Goal: Task Accomplishment & Management: Use online tool/utility

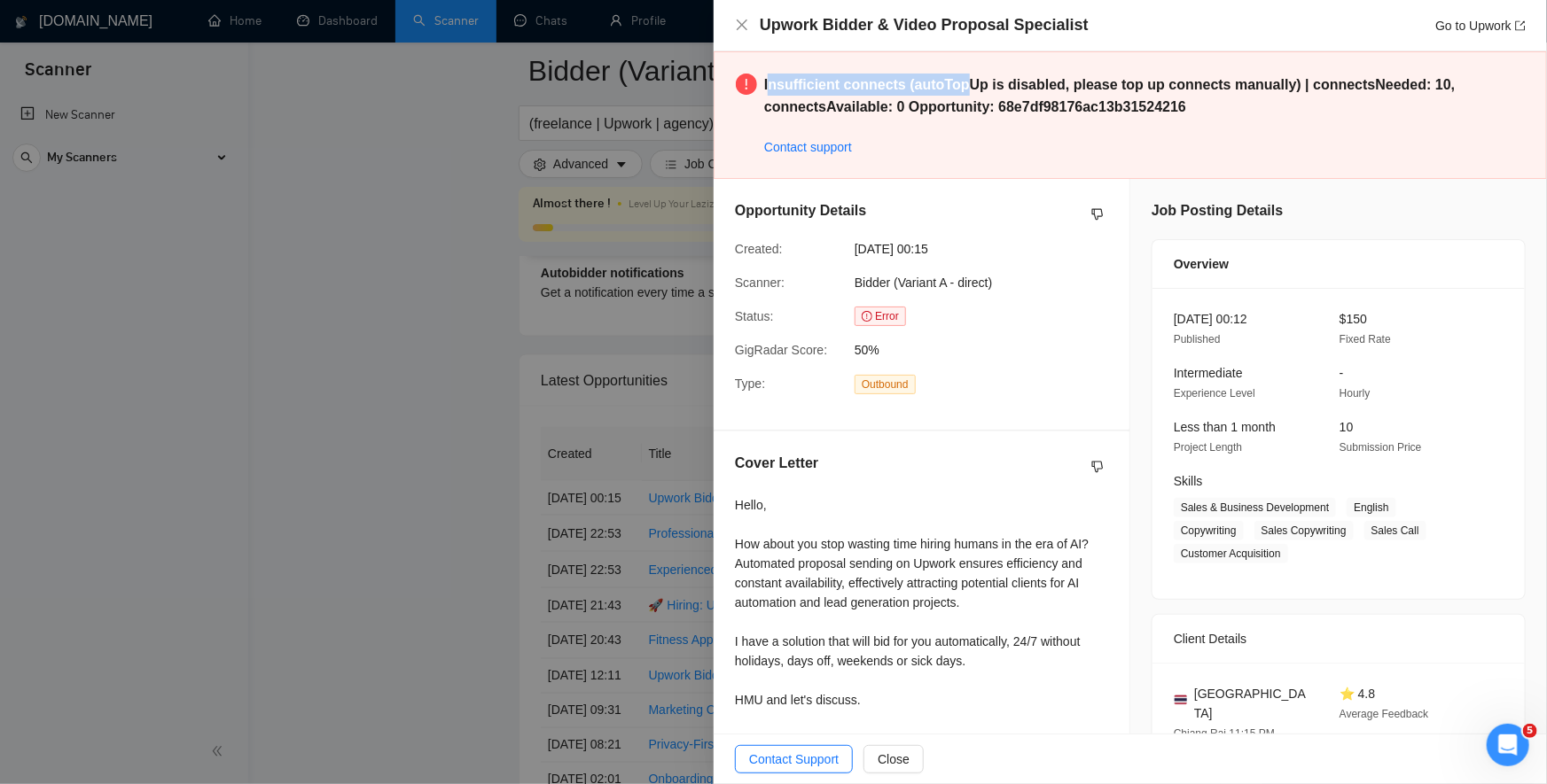
drag, startPoint x: 767, startPoint y: 86, endPoint x: 655, endPoint y: 97, distance: 112.5
click at [936, 89] on strong "Insufficient connects (autoTopUp is disabled, please top up connects manually) …" at bounding box center [1110, 95] width 691 height 37
click at [765, 78] on strong "Insufficient connects (autoTopUp is disabled, please top up connects manually) …" at bounding box center [1110, 95] width 691 height 37
drag, startPoint x: 764, startPoint y: 86, endPoint x: 910, endPoint y: 91, distance: 146.1
click at [910, 91] on strong "Insufficient connects (autoTopUp is disabled, please top up connects manually) …" at bounding box center [1110, 95] width 691 height 37
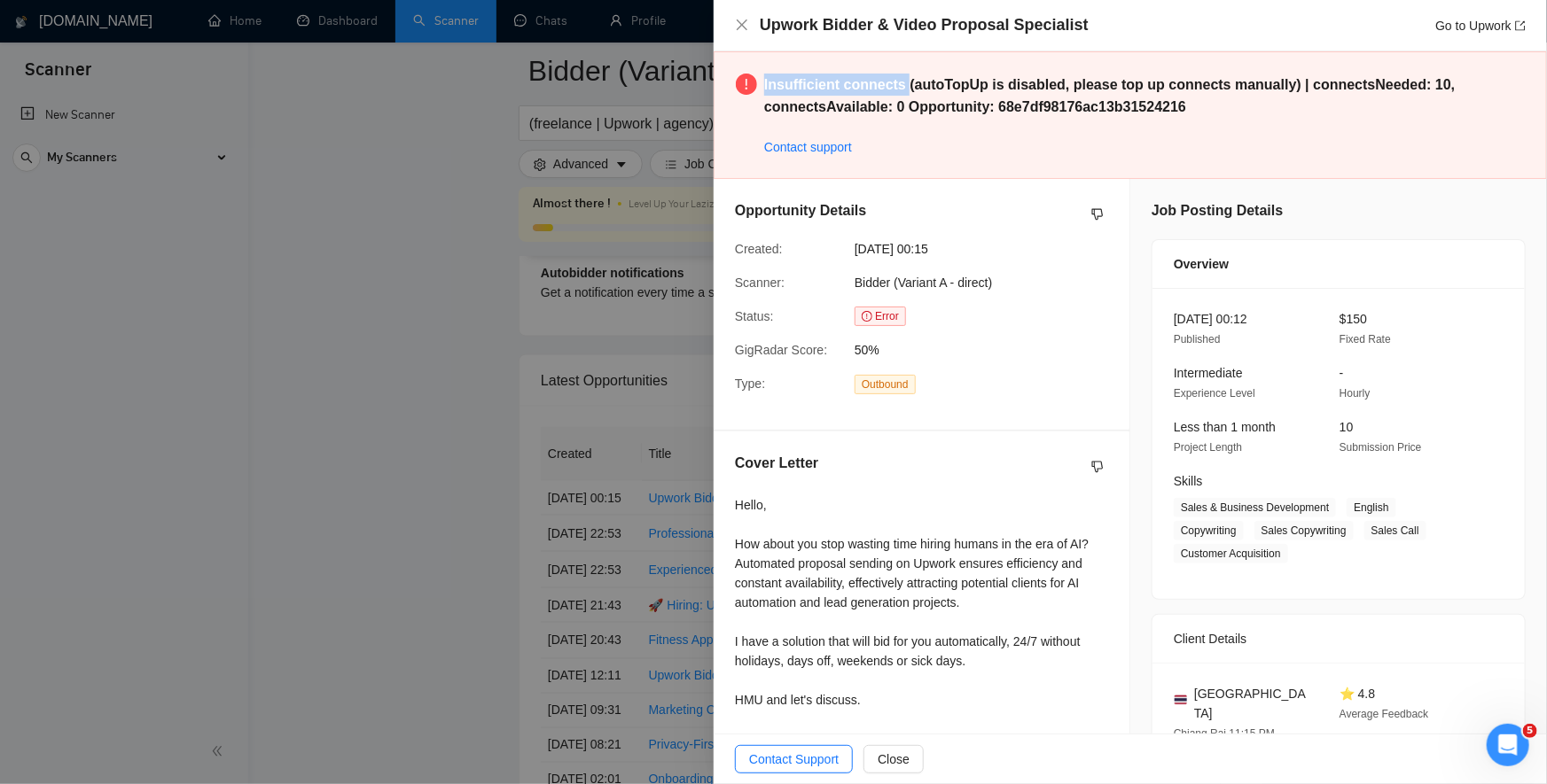
copy strong "Insufficient connects"
click at [977, 330] on div "Opportunity Details Created: 10 Oct, 2025 00:15 Scanner: Bidder (Variant A - di…" at bounding box center [921, 304] width 416 height 251
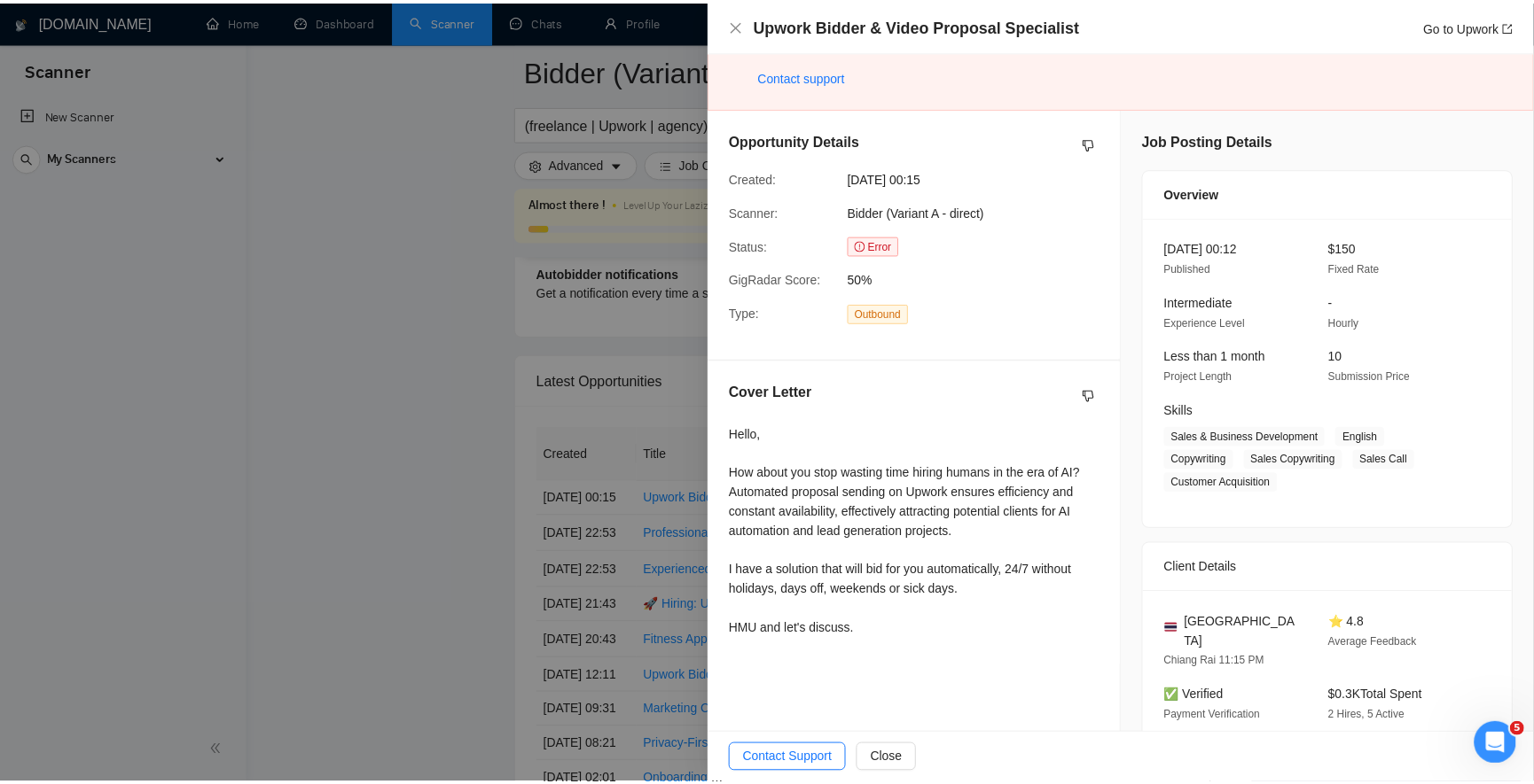
scroll to position [106, 0]
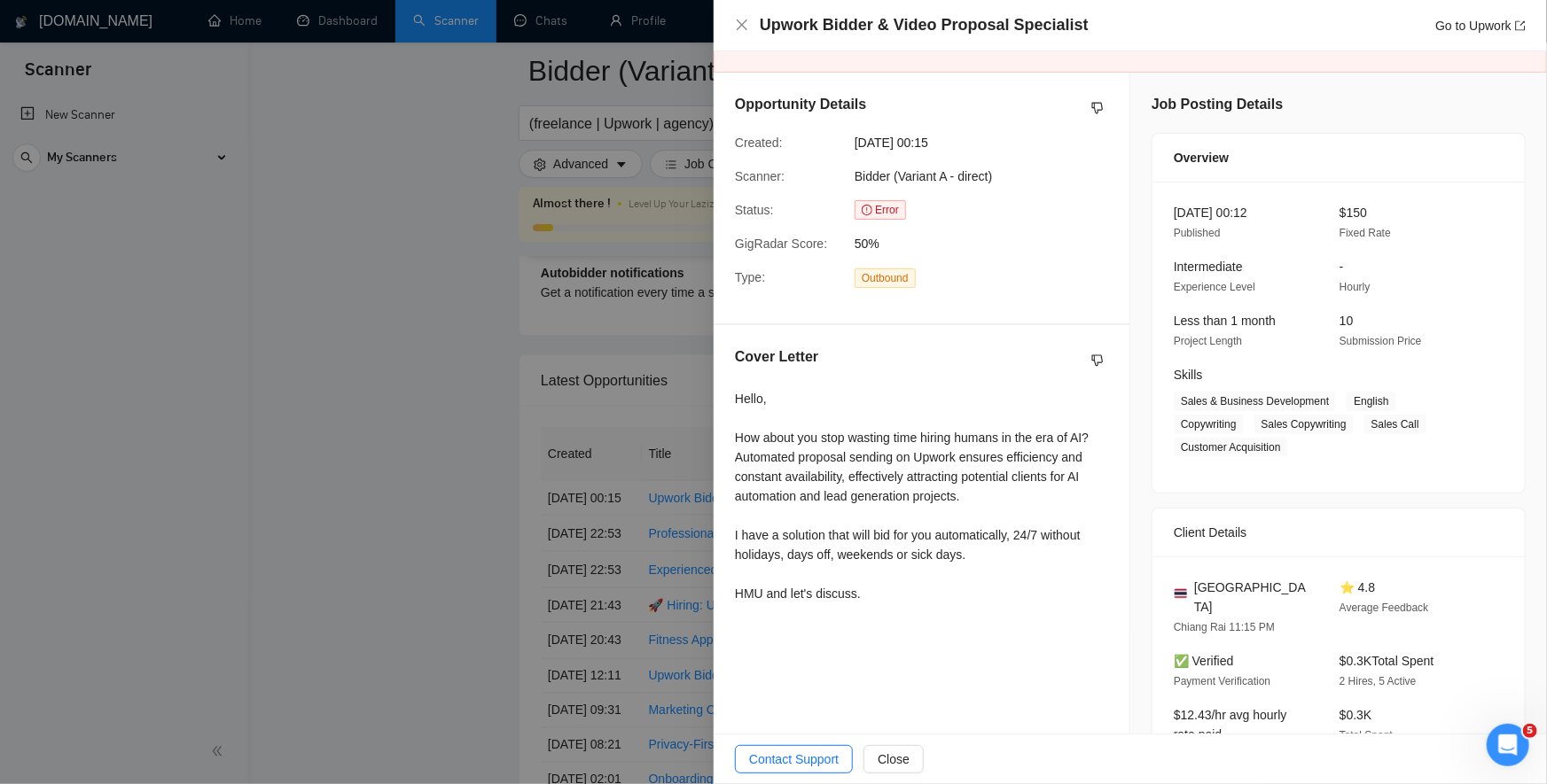
drag, startPoint x: 555, startPoint y: 220, endPoint x: 1122, endPoint y: 122, distance: 575.4
click at [554, 220] on div at bounding box center [774, 392] width 1547 height 784
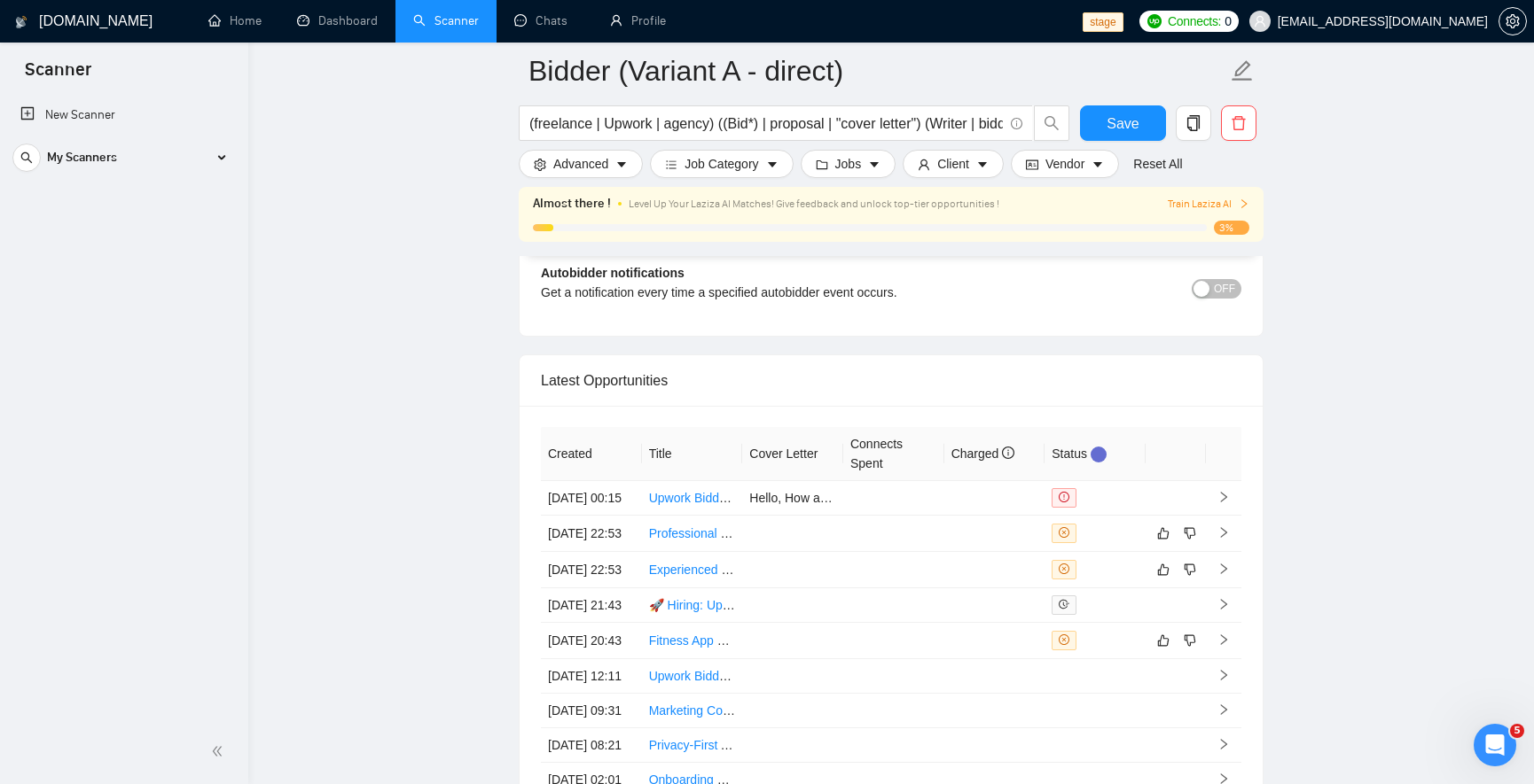
click at [418, 29] on link "Scanner" at bounding box center [446, 20] width 66 height 15
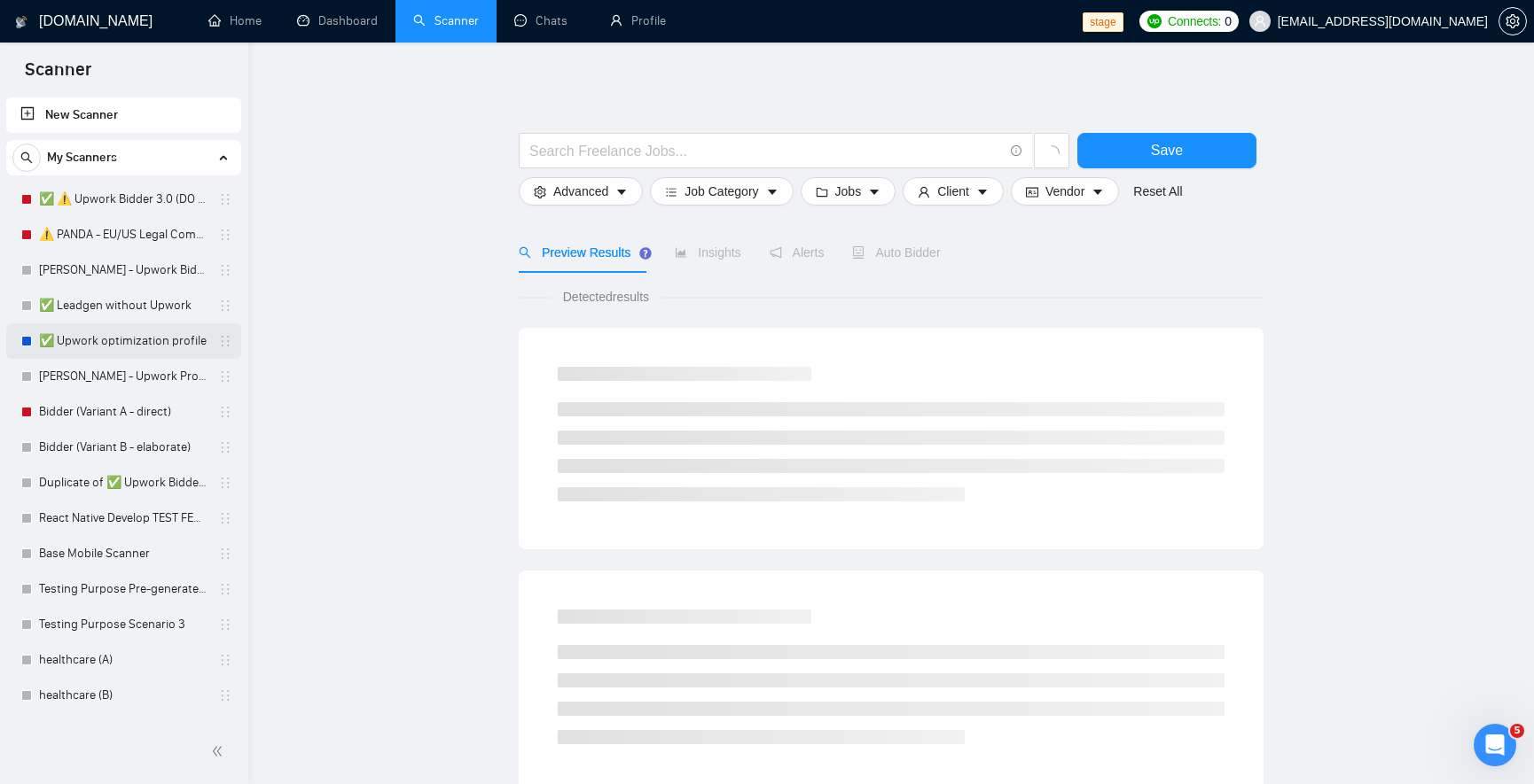
click at [153, 342] on link "✅ Upwork optimization profile" at bounding box center [123, 341] width 169 height 36
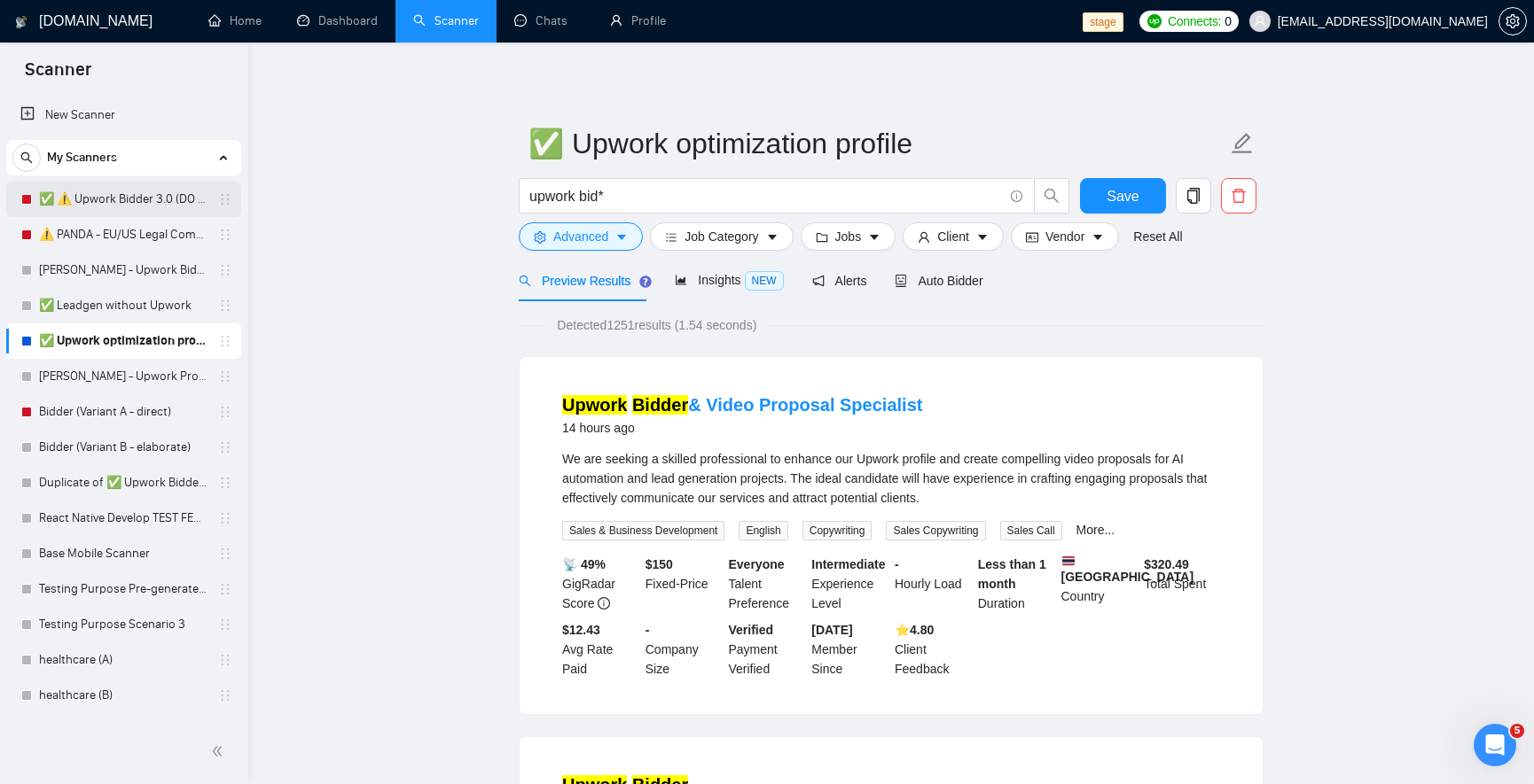
click at [152, 205] on link "✅ ⚠️ Upwork Bidder 3.0 (DO NOT TOUCH)" at bounding box center [123, 199] width 169 height 36
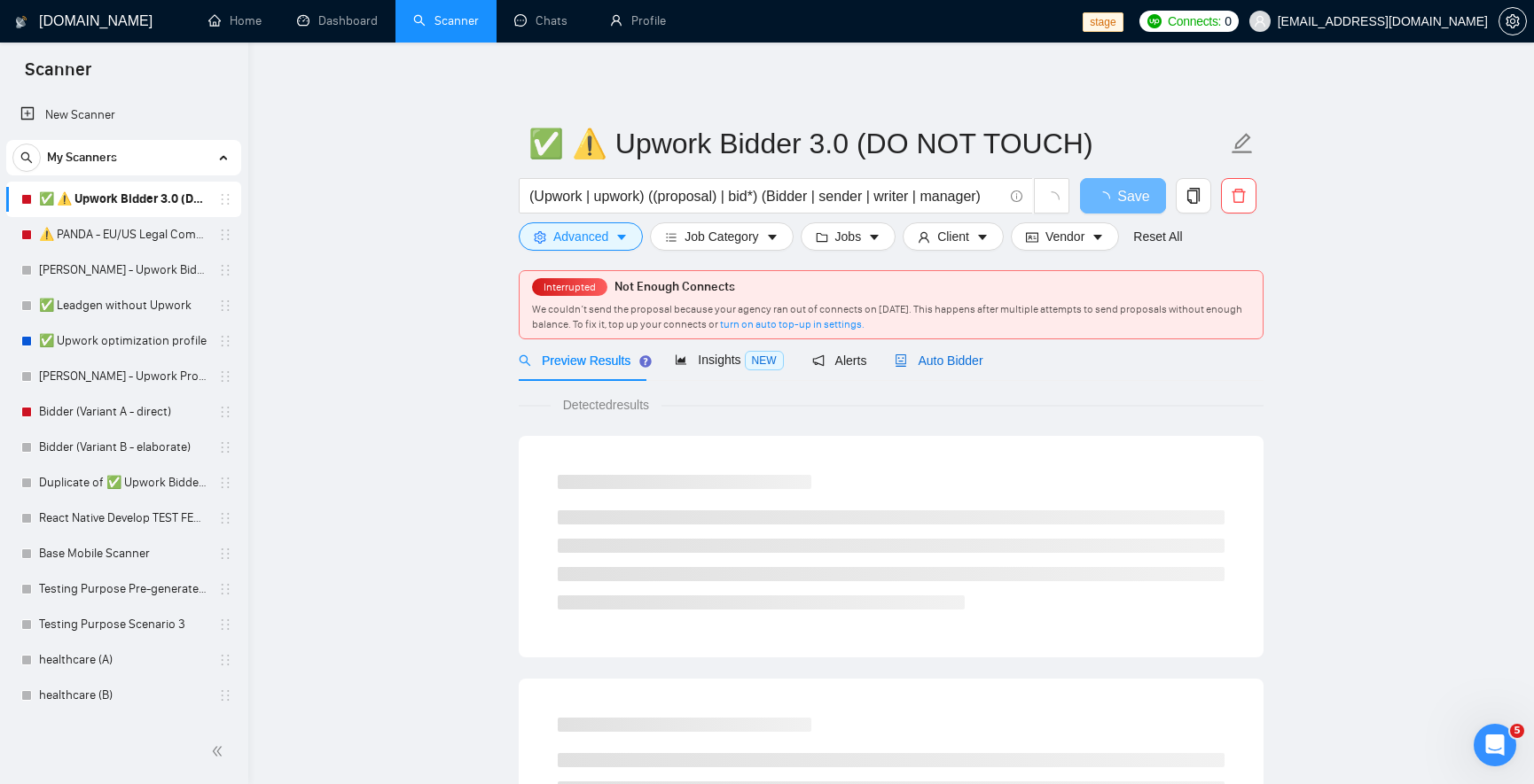
click at [923, 359] on span "Auto Bidder" at bounding box center [938, 360] width 87 height 14
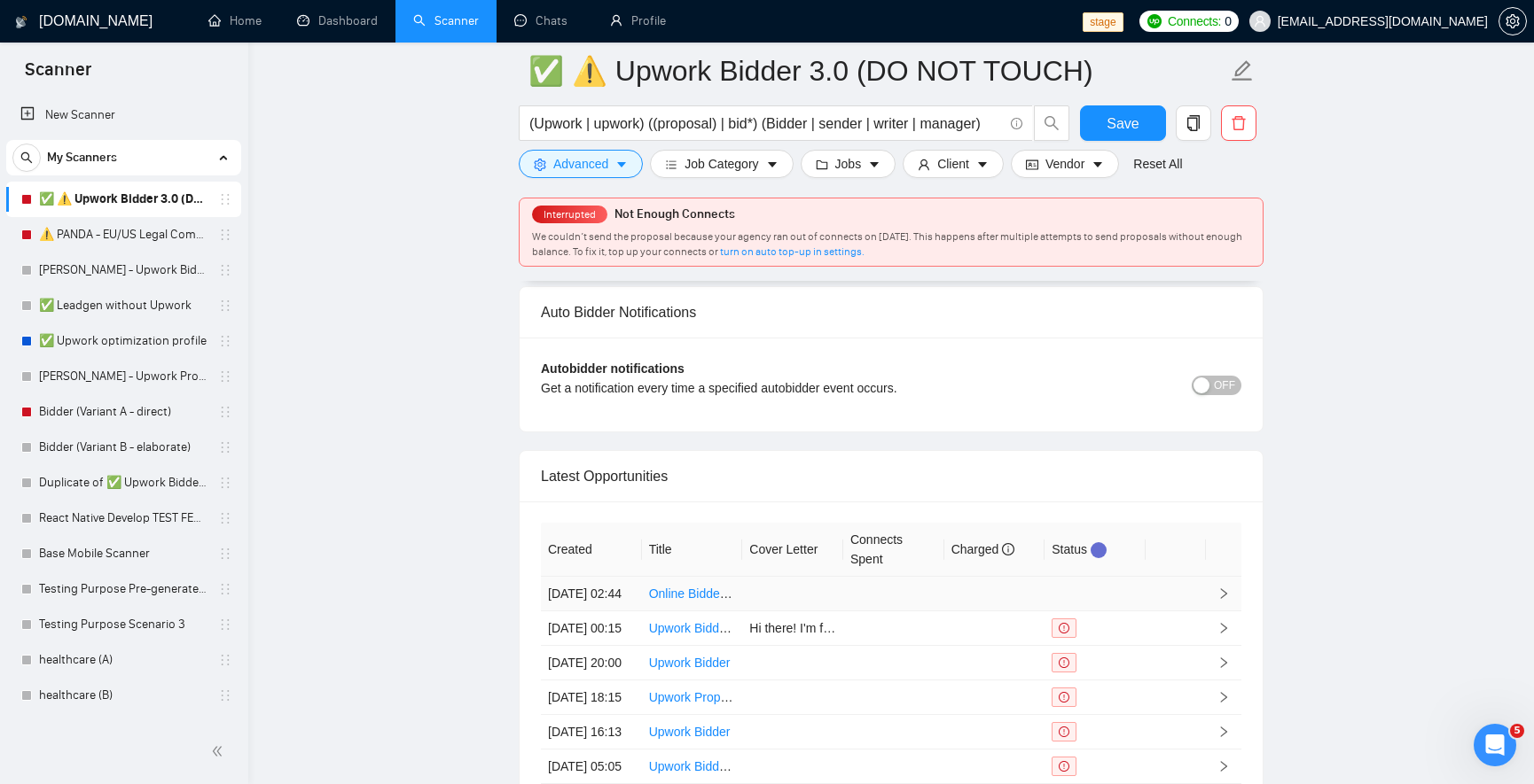
scroll to position [4253, 0]
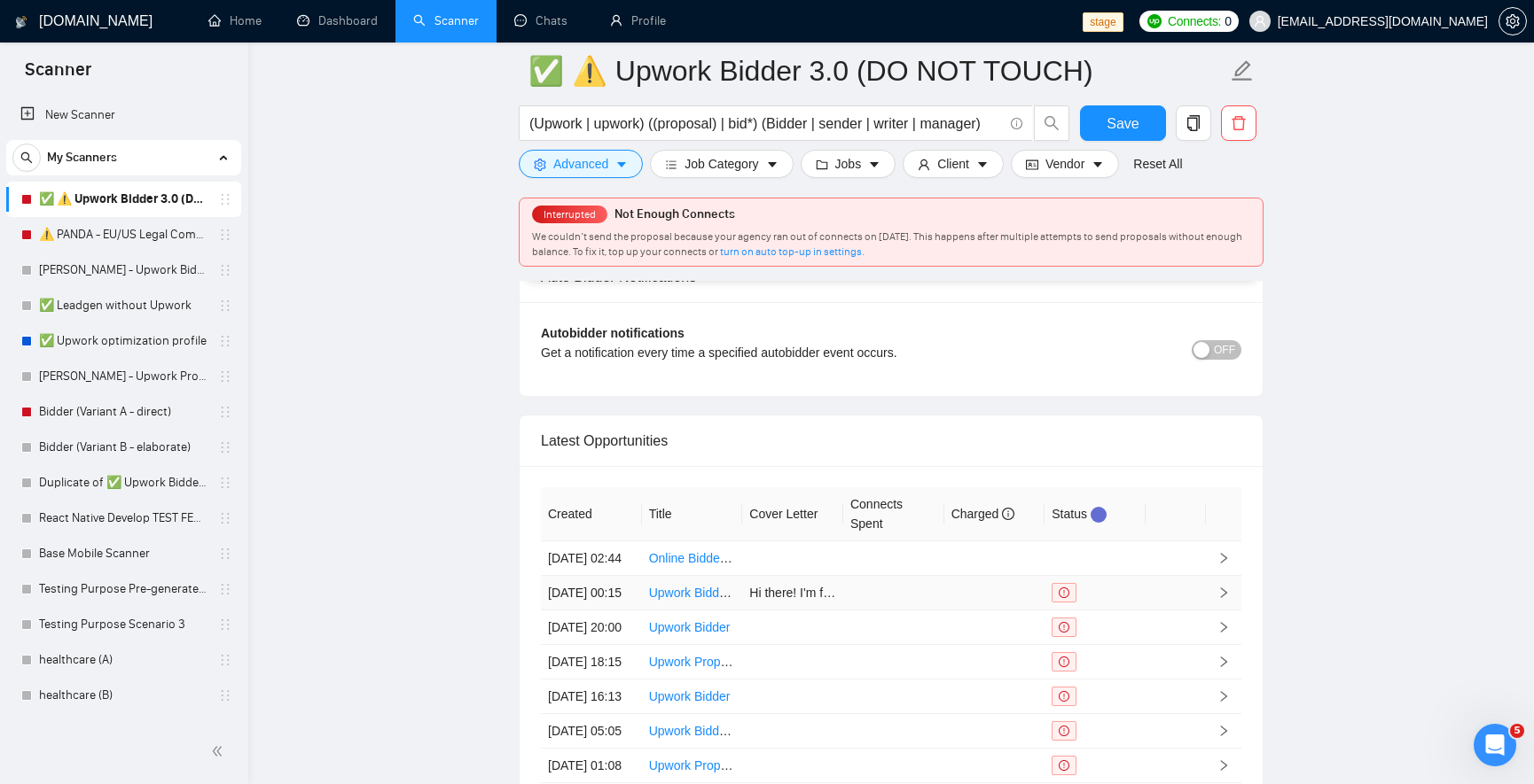
click at [915, 610] on td at bounding box center [894, 592] width 101 height 35
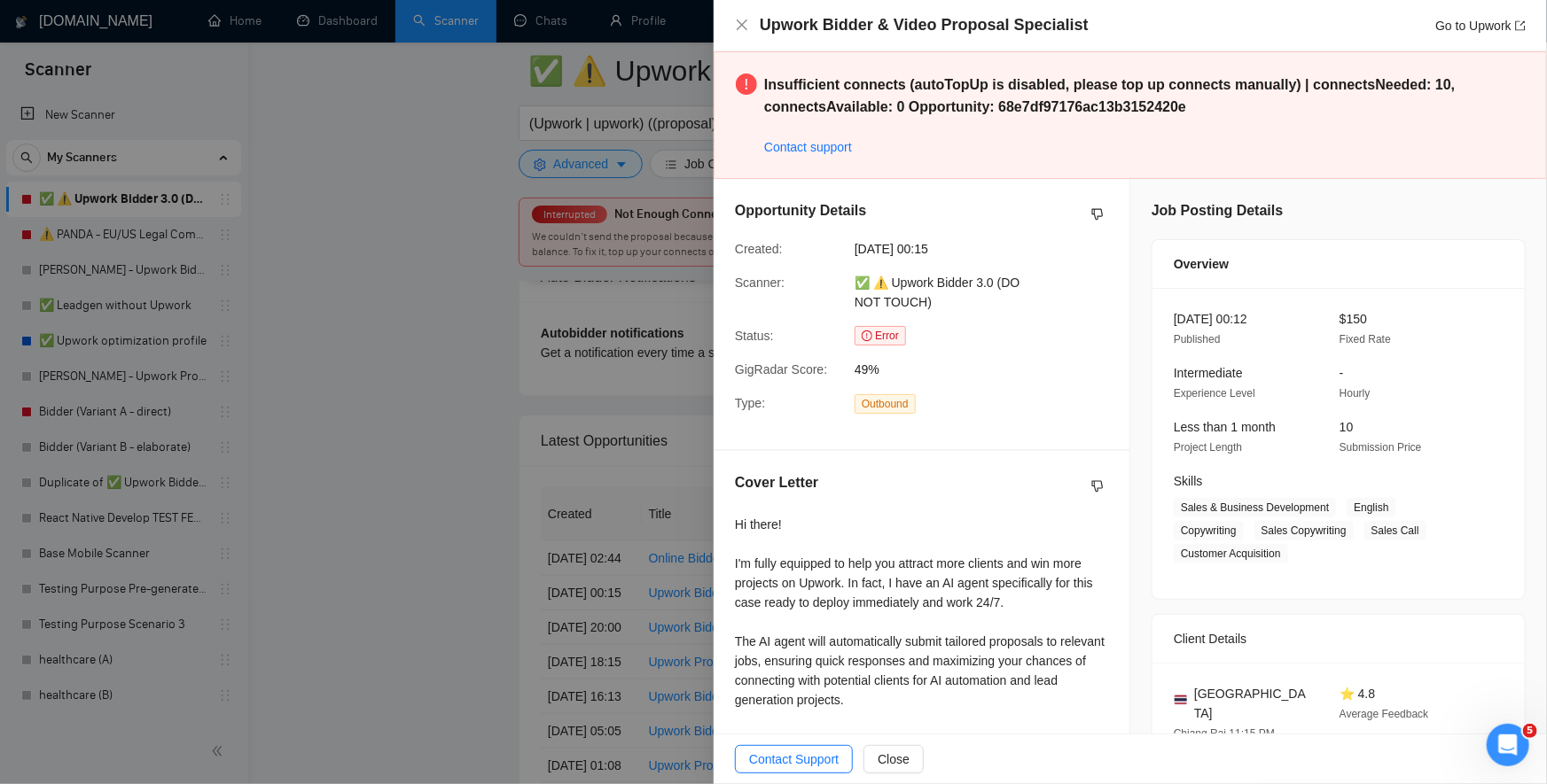
click at [434, 282] on div at bounding box center [774, 392] width 1547 height 784
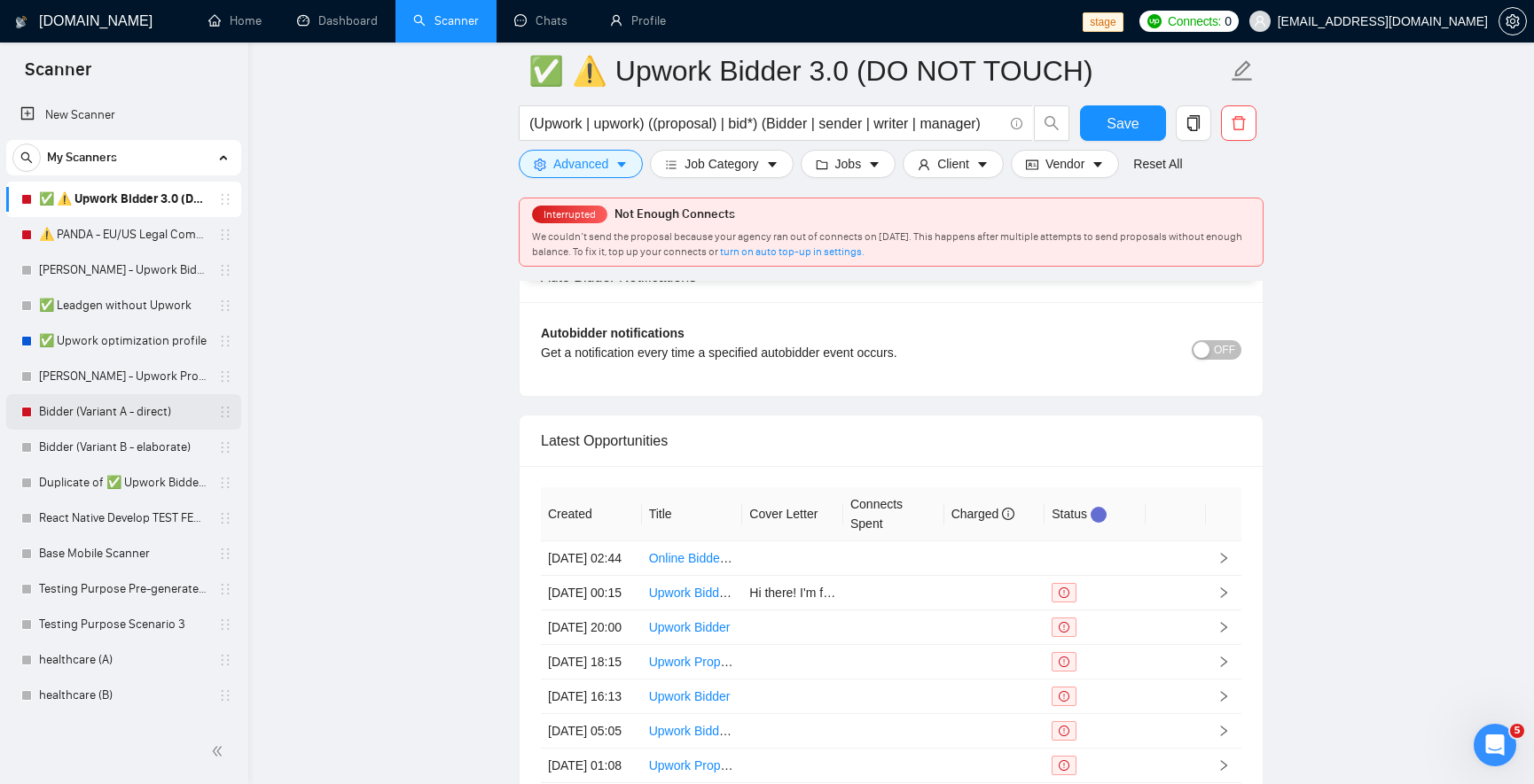
click at [122, 423] on link "Bidder (Variant A - direct)" at bounding box center [123, 412] width 169 height 36
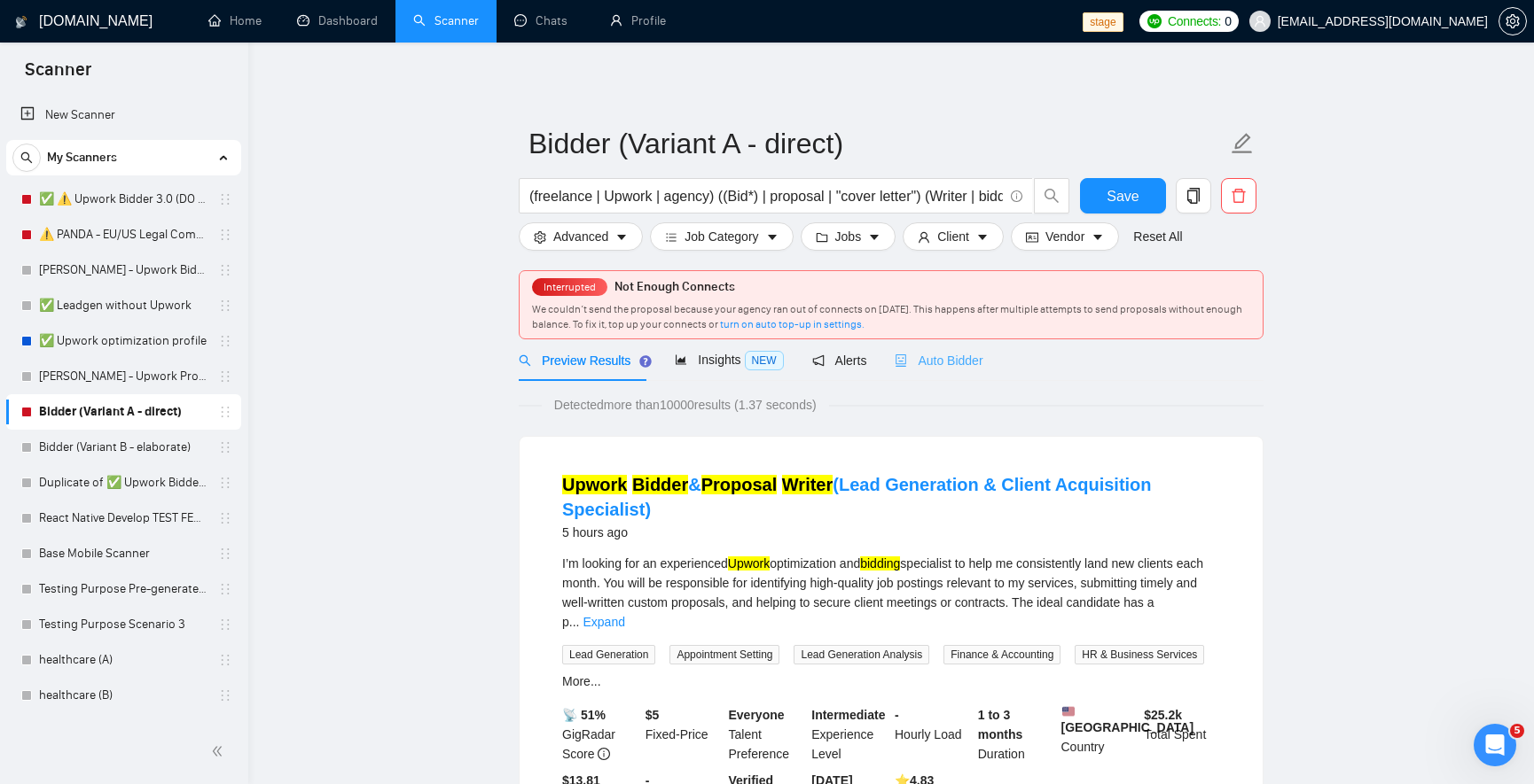
click at [943, 377] on div "Auto Bidder" at bounding box center [938, 360] width 87 height 42
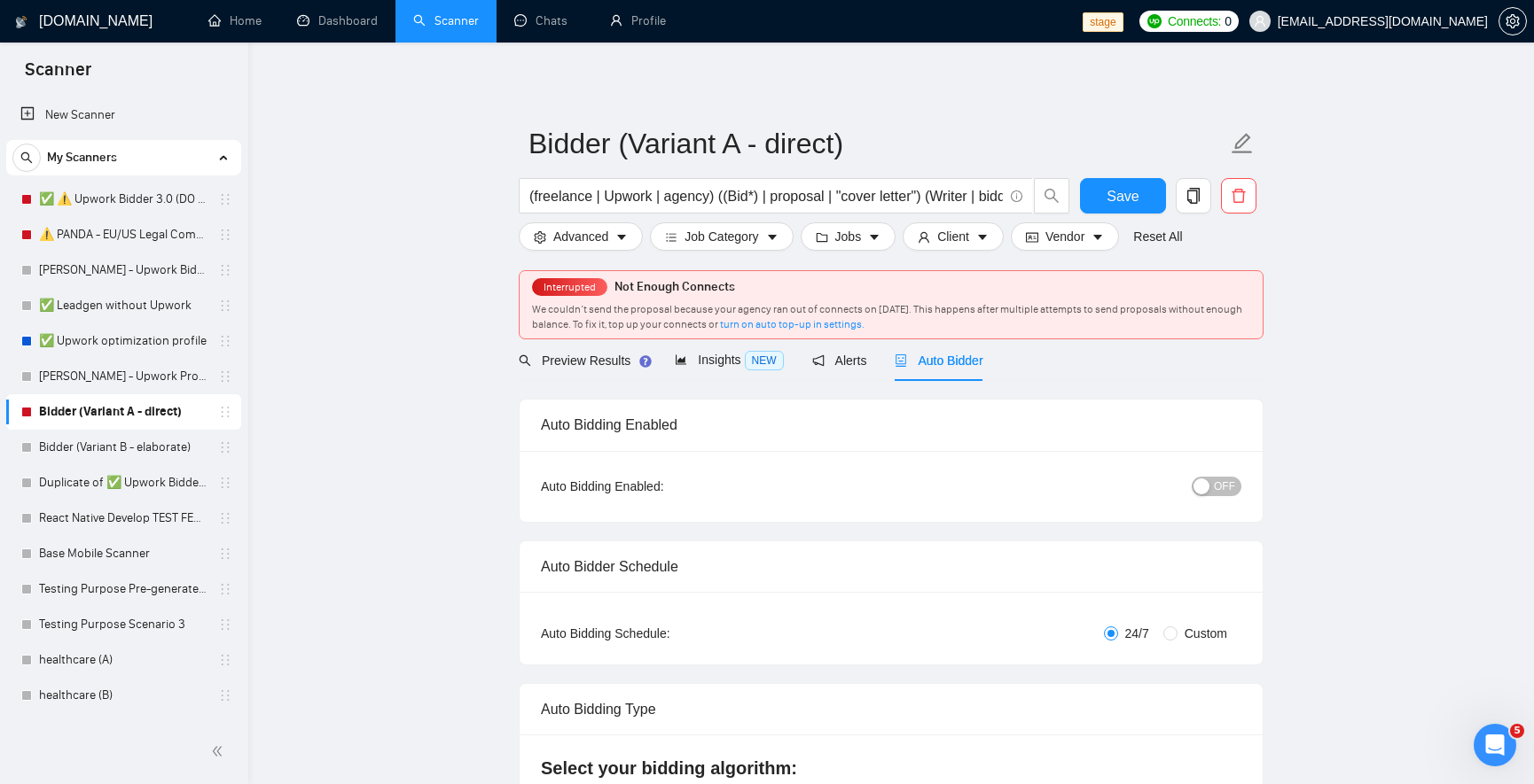
radio input "false"
radio input "true"
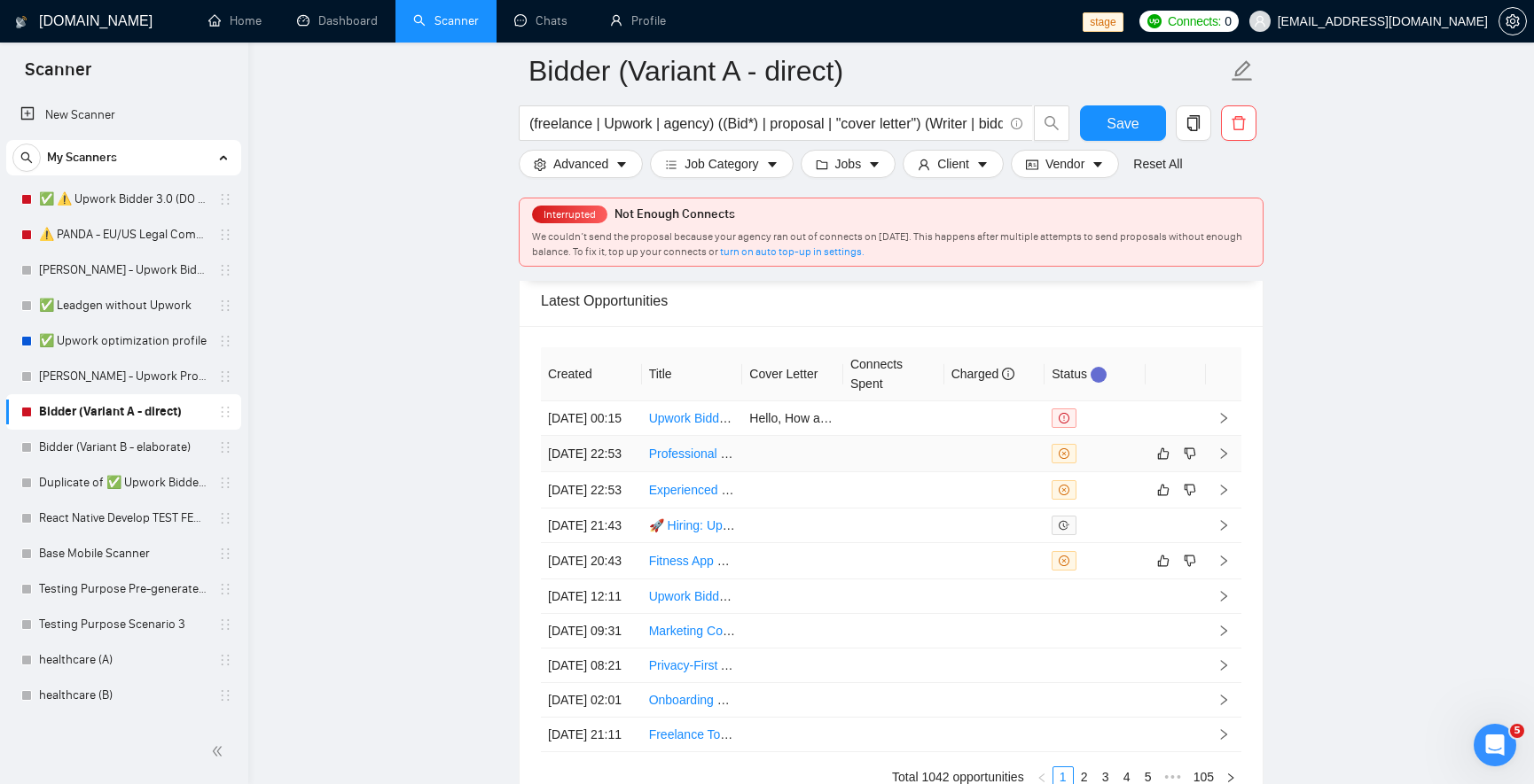
scroll to position [4572, 0]
click at [923, 433] on td at bounding box center [894, 416] width 101 height 35
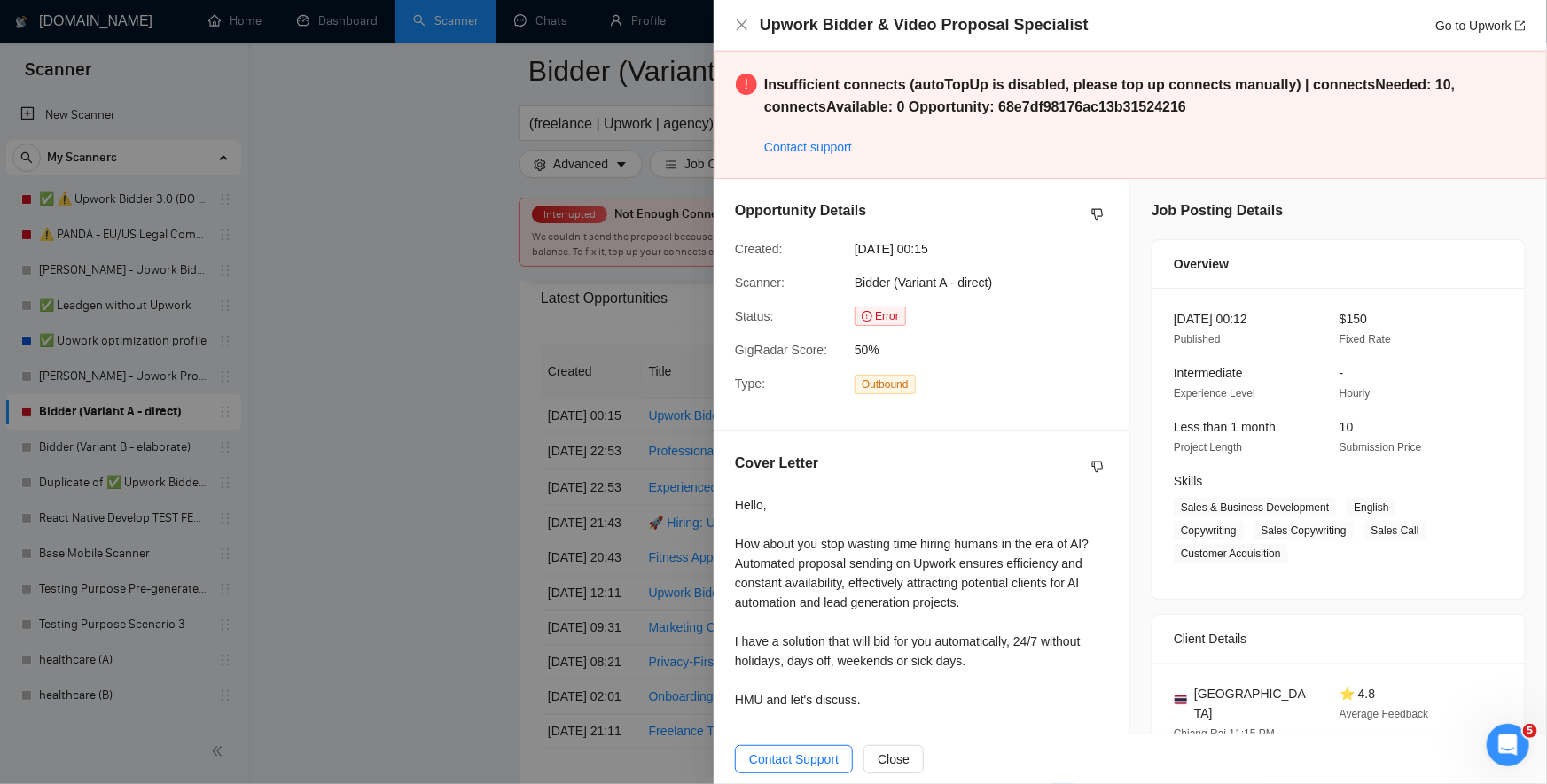
drag, startPoint x: 111, startPoint y: 507, endPoint x: 124, endPoint y: 3, distance: 504.2
click at [131, 349] on div at bounding box center [774, 392] width 1547 height 784
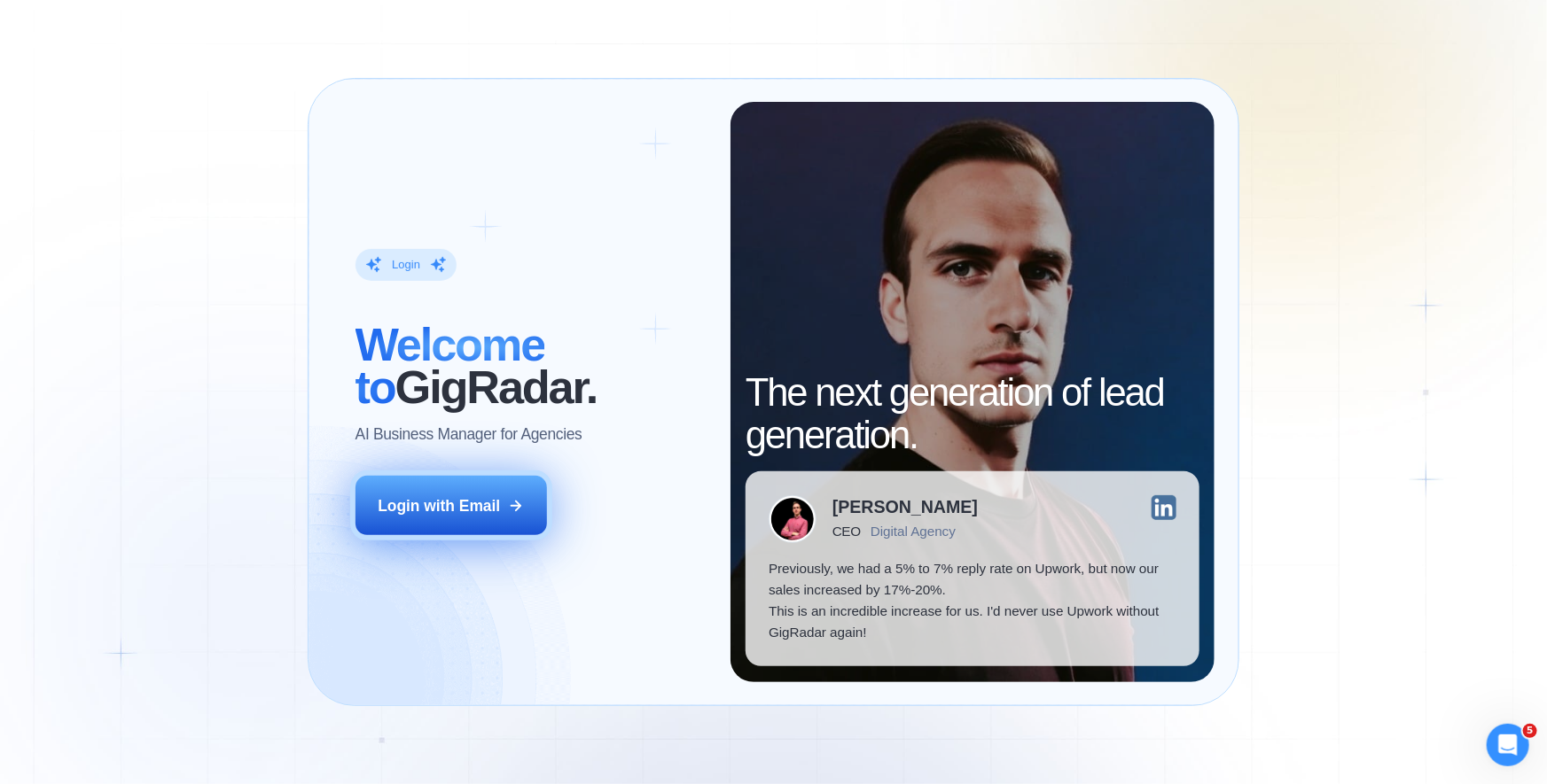
click at [479, 500] on div "Login with Email" at bounding box center [438, 505] width 122 height 21
